Goal: Communication & Community: Answer question/provide support

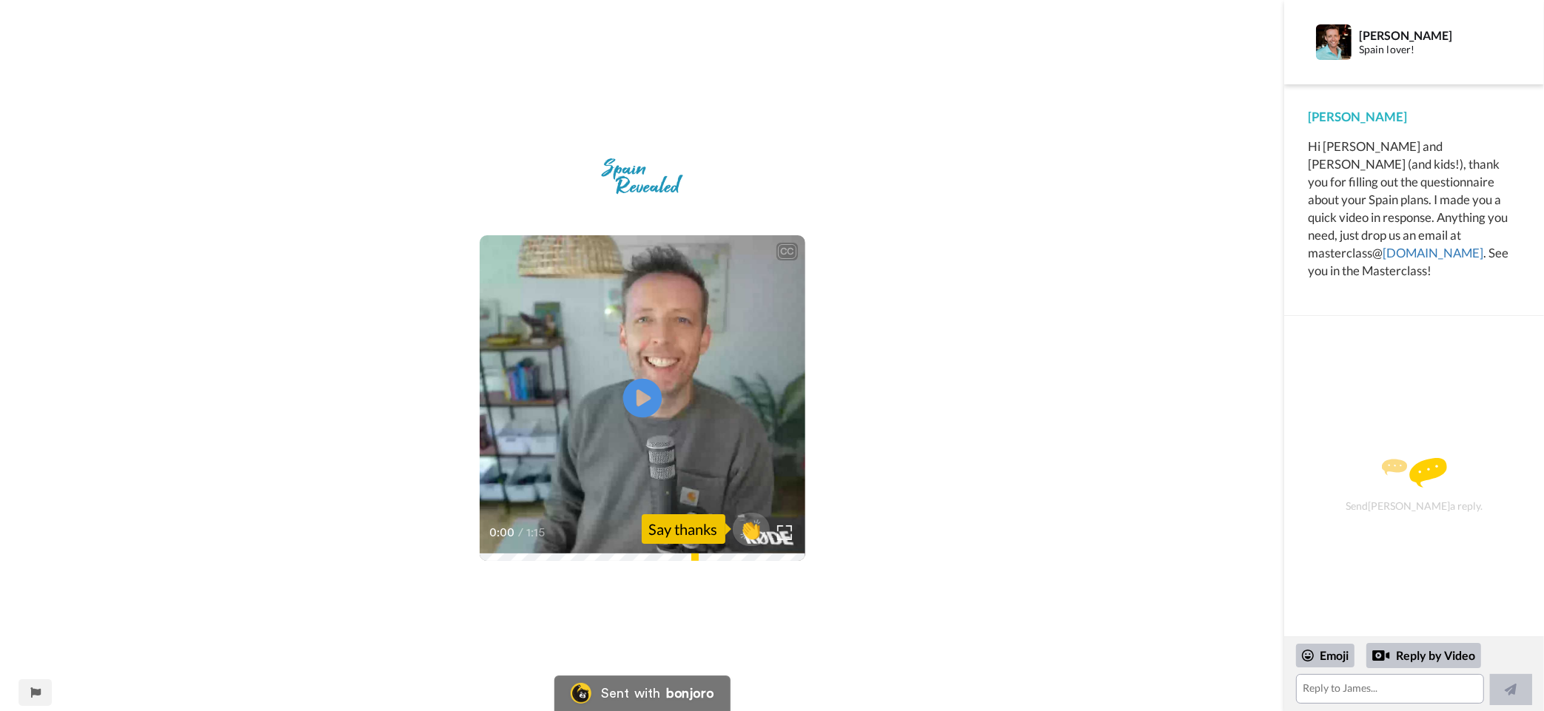
click at [639, 391] on icon "Play/Pause" at bounding box center [641, 398] width 39 height 70
click at [713, 403] on video at bounding box center [643, 398] width 326 height 326
click at [640, 443] on video at bounding box center [643, 398] width 326 height 326
click at [1378, 691] on textarea at bounding box center [1390, 689] width 188 height 30
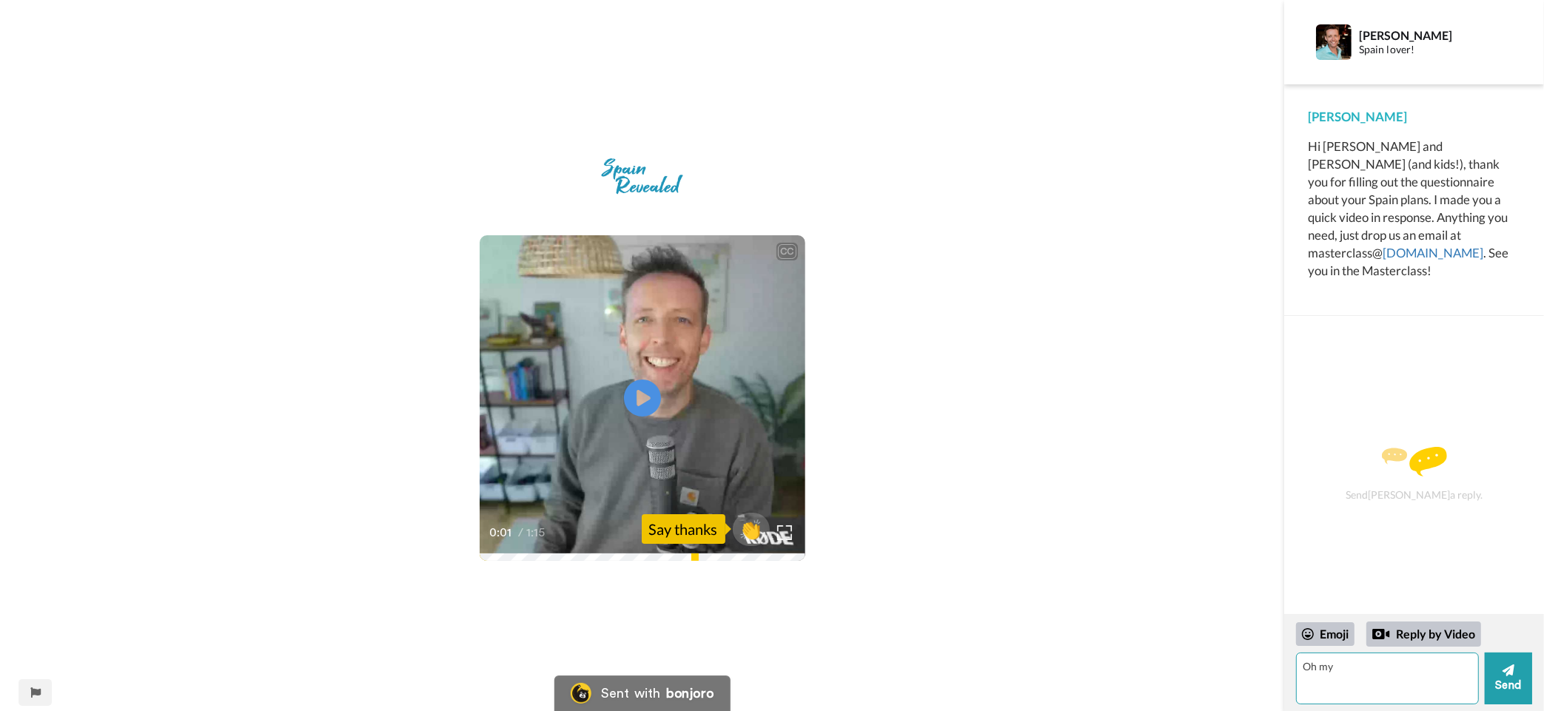
click at [1393, 672] on textarea "Oh my" at bounding box center [1387, 679] width 183 height 52
click at [1323, 685] on textarea "Oh my goodness, thanks so much for your video!!" at bounding box center [1387, 679] width 183 height 52
click at [1468, 682] on textarea "Oh my goodness, thanks so much for that personal touch with the video!!" at bounding box center [1387, 679] width 183 height 52
type textarea "Oh my goodness, thanks so much for that personal touch with the video!! See you…"
click at [1345, 632] on div "Emoji" at bounding box center [1325, 634] width 58 height 24
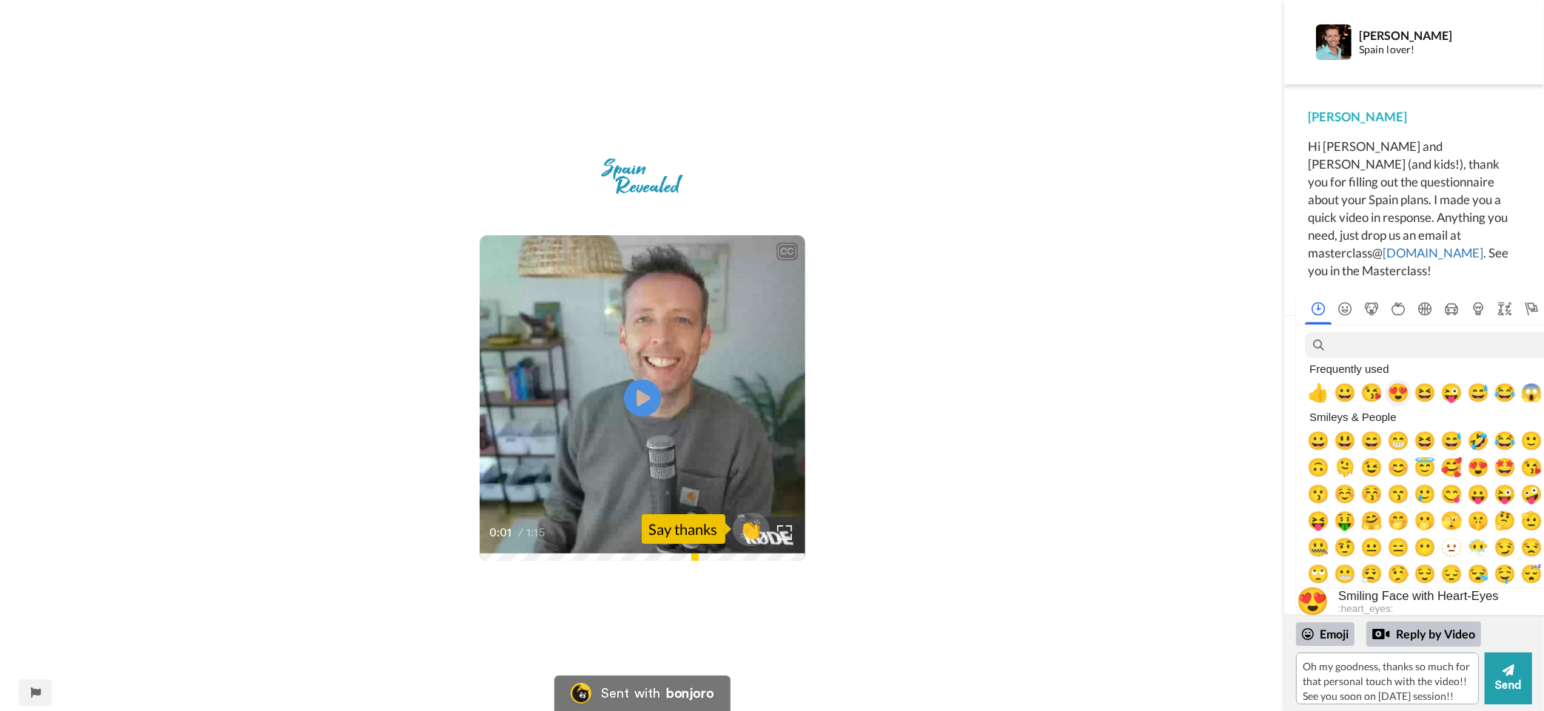
click at [1393, 395] on span "😍" at bounding box center [1398, 393] width 22 height 21
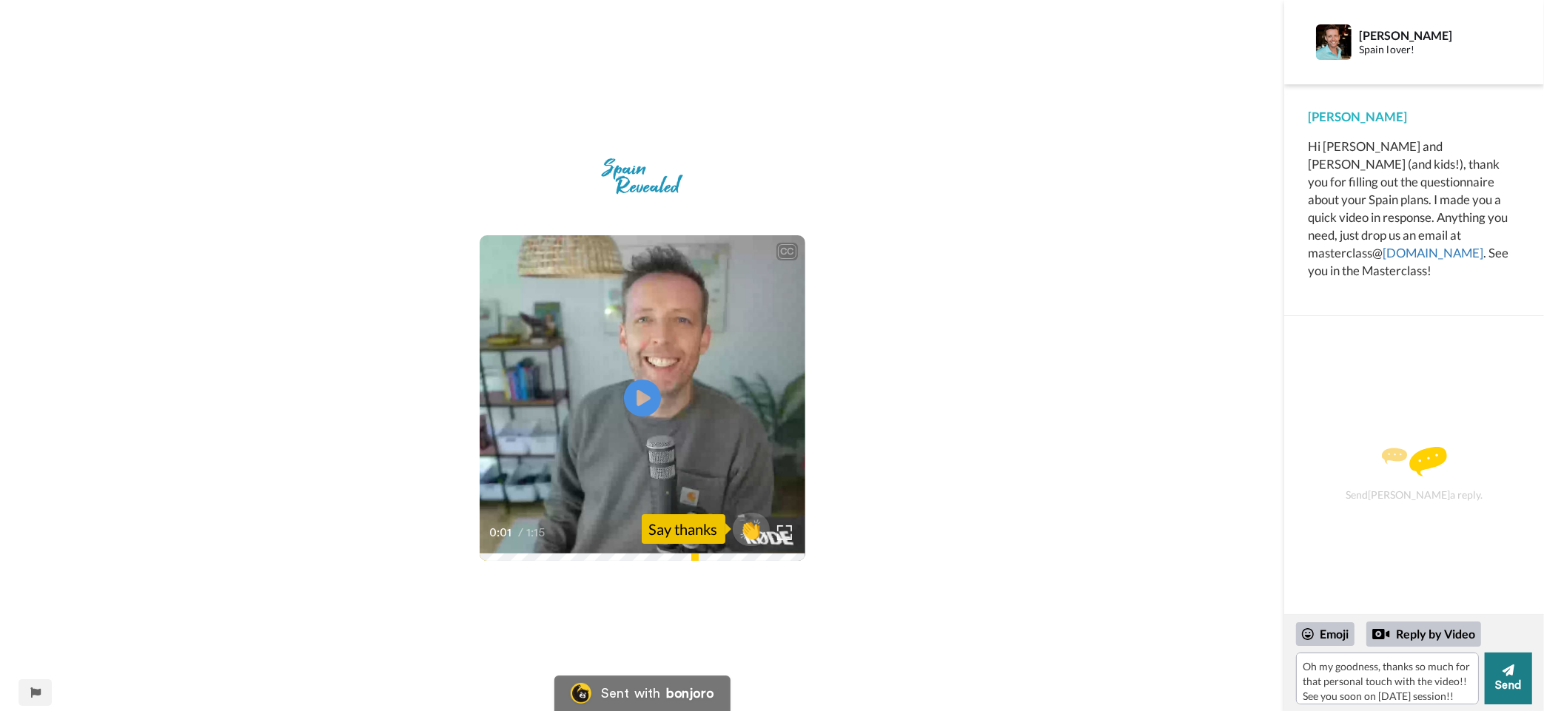
click at [1519, 684] on button "Send" at bounding box center [1508, 679] width 47 height 52
